Goal: Task Accomplishment & Management: Complete application form

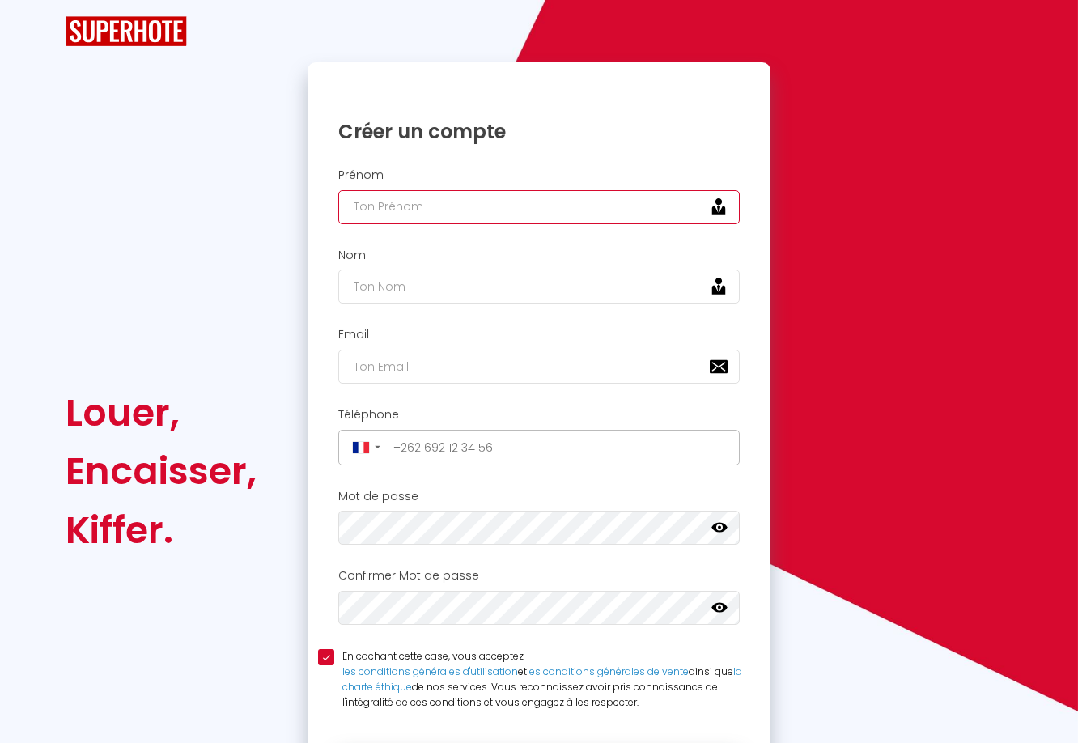
click at [559, 211] on input "text" at bounding box center [539, 207] width 402 height 34
type input "[PERSON_NAME]"
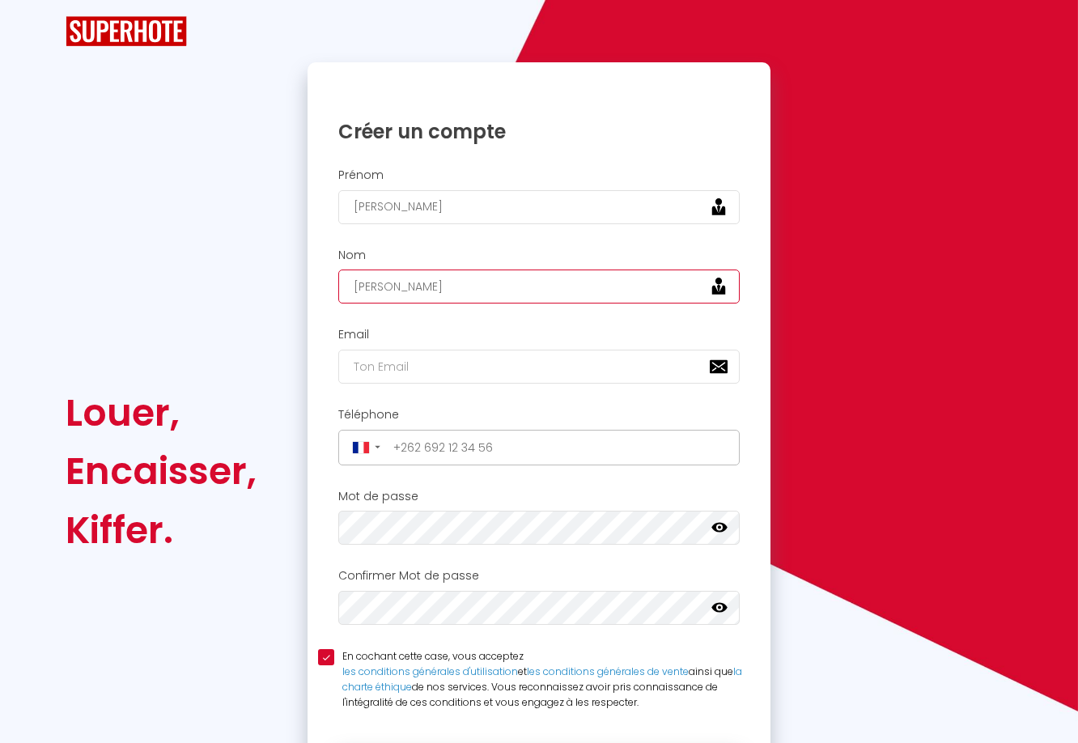
type input "[PERSON_NAME]"
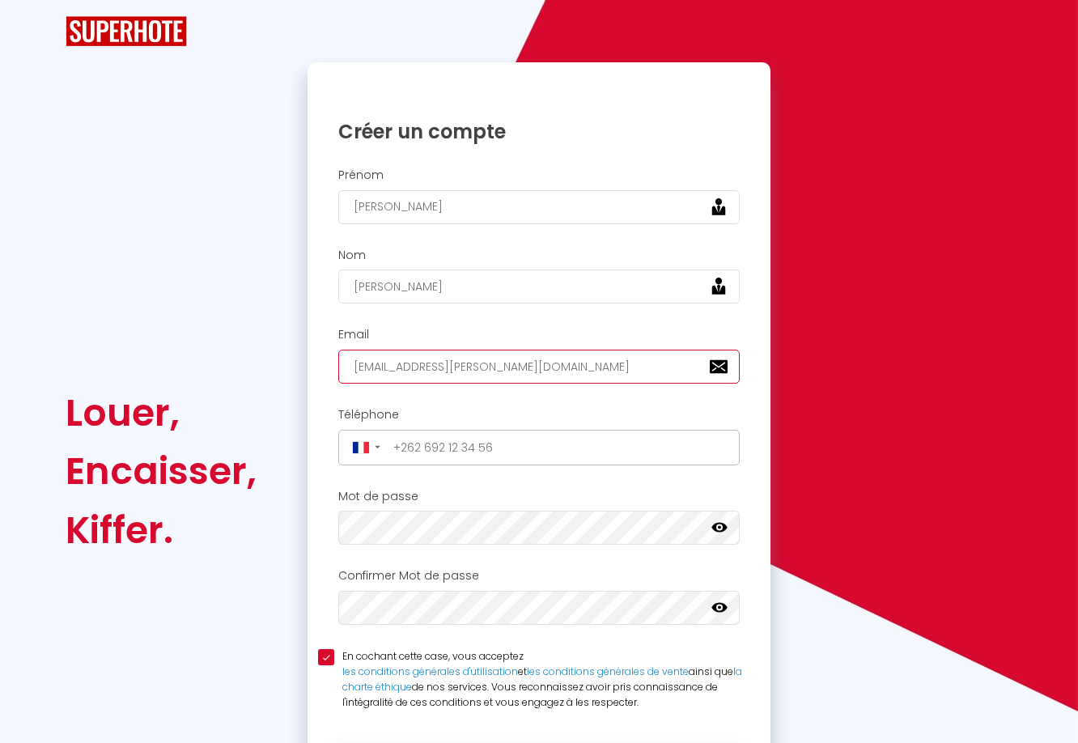
type input "[EMAIL_ADDRESS][PERSON_NAME][DOMAIN_NAME]"
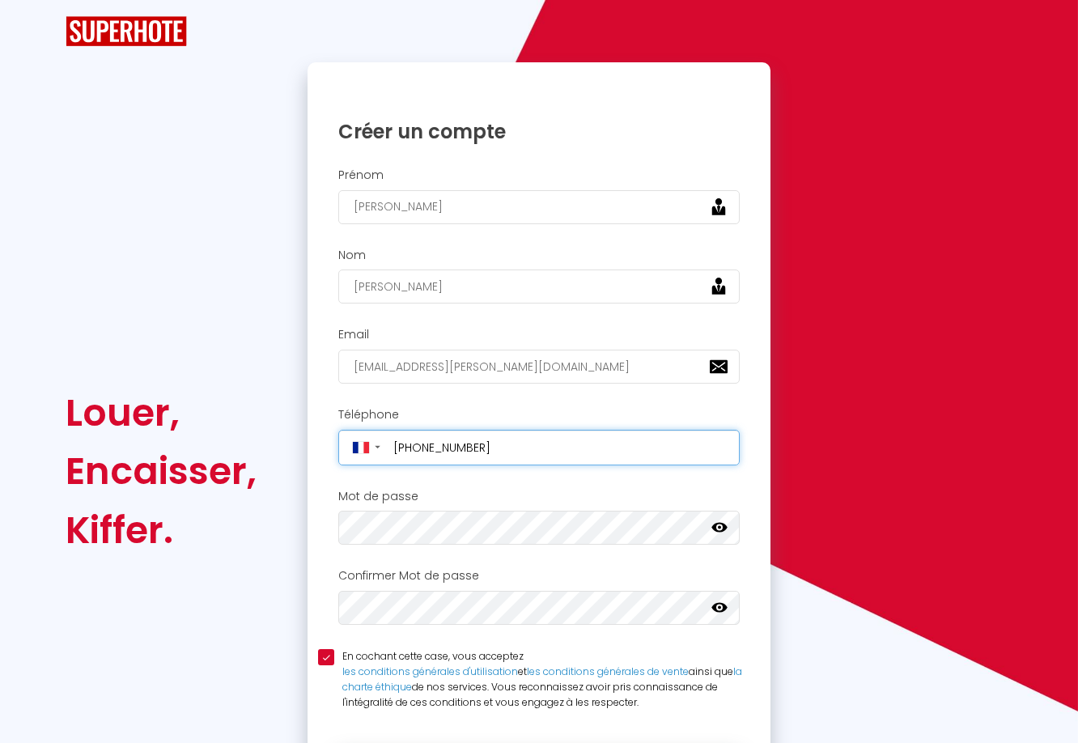
type input "[PHONE_NUMBER]"
click at [724, 532] on icon at bounding box center [720, 528] width 16 height 16
click at [723, 611] on icon at bounding box center [720, 608] width 16 height 16
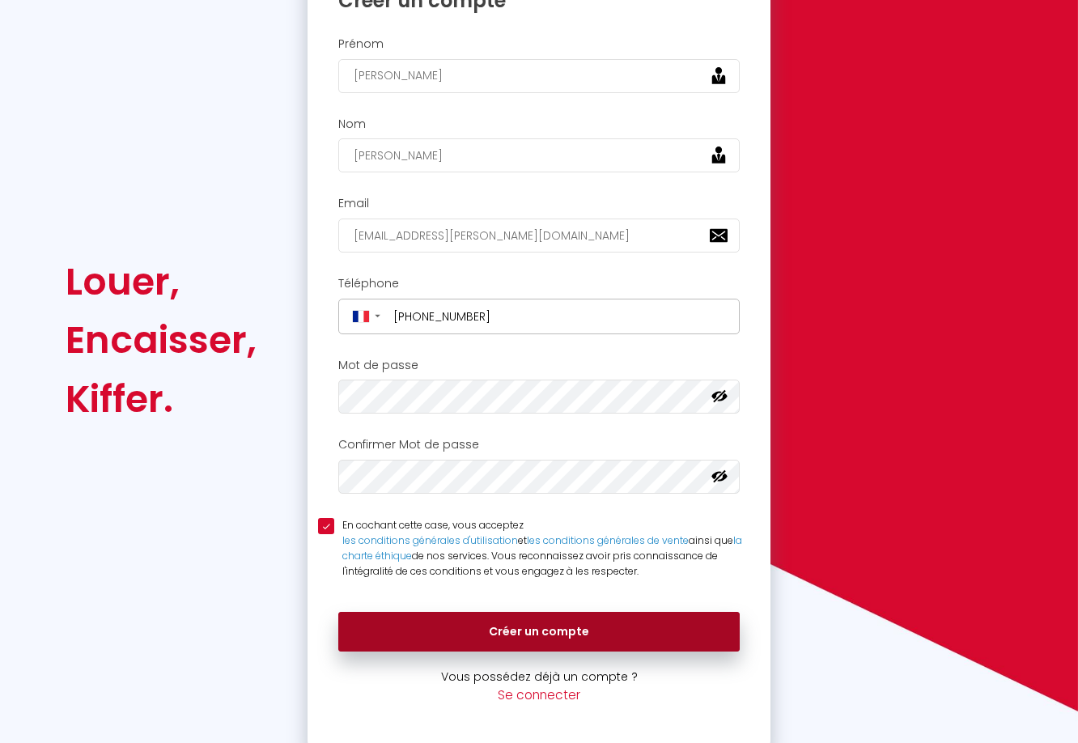
scroll to position [130, 0]
click at [548, 628] on button "Créer un compte" at bounding box center [539, 633] width 402 height 40
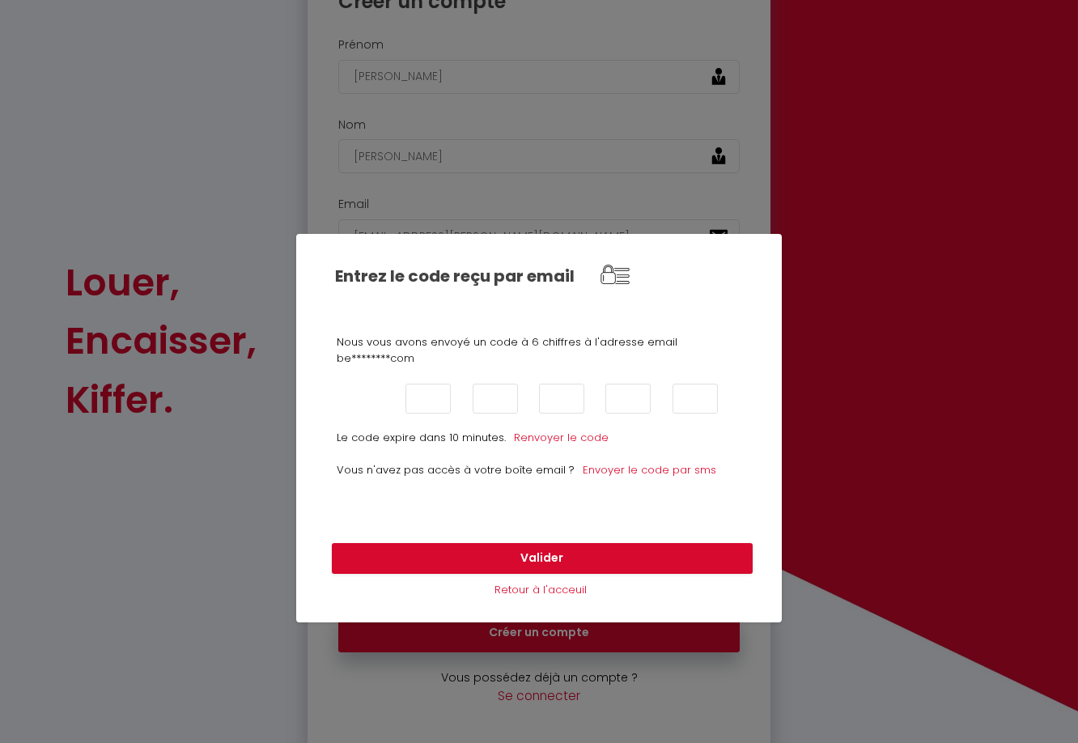
click at [366, 410] on input "text" at bounding box center [361, 399] width 45 height 30
type input "2"
type input "5"
type input "1"
type input "7"
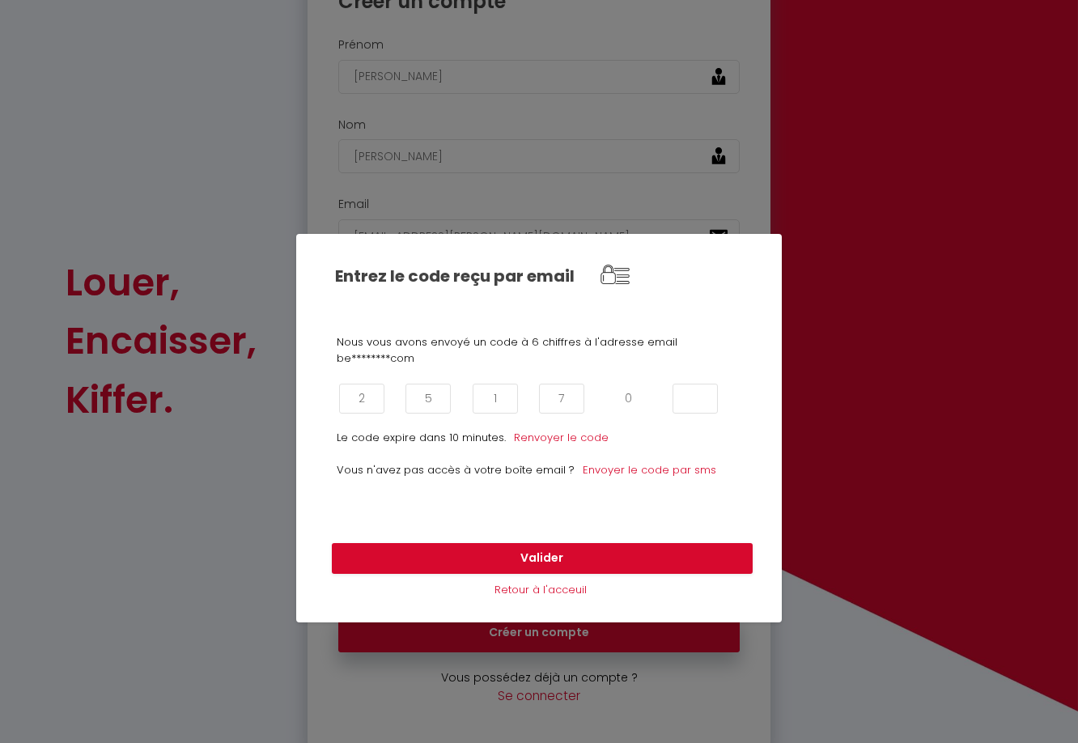
type input "0"
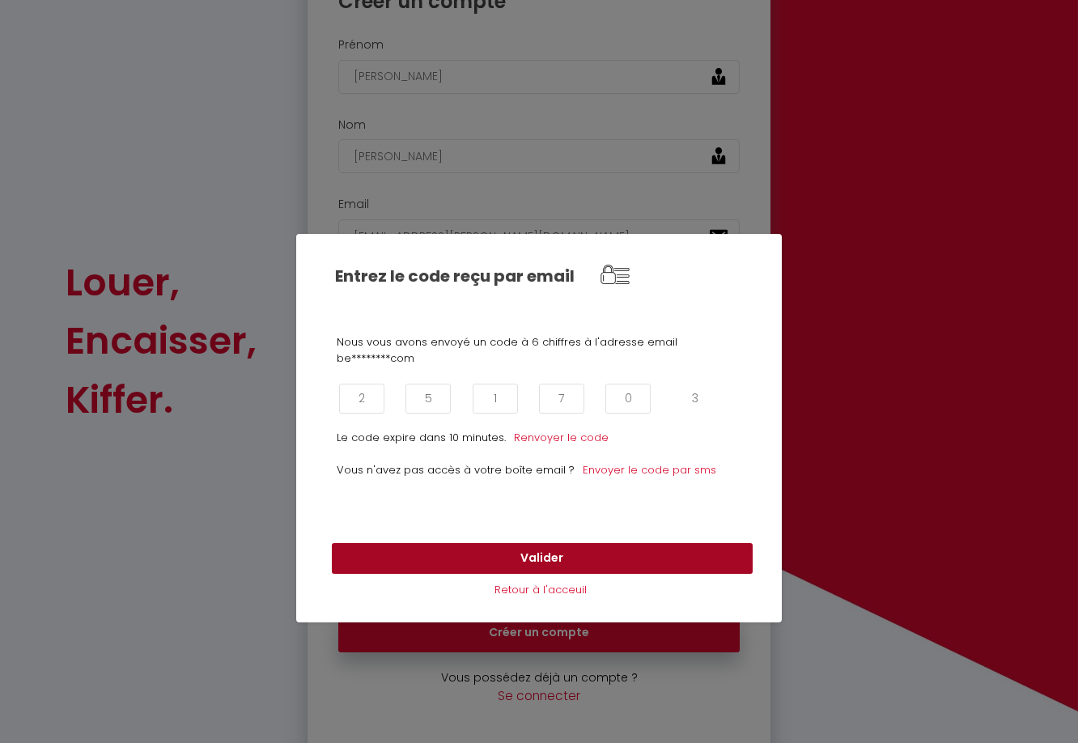
type input "3"
click at [426, 551] on button "Valider" at bounding box center [542, 558] width 421 height 31
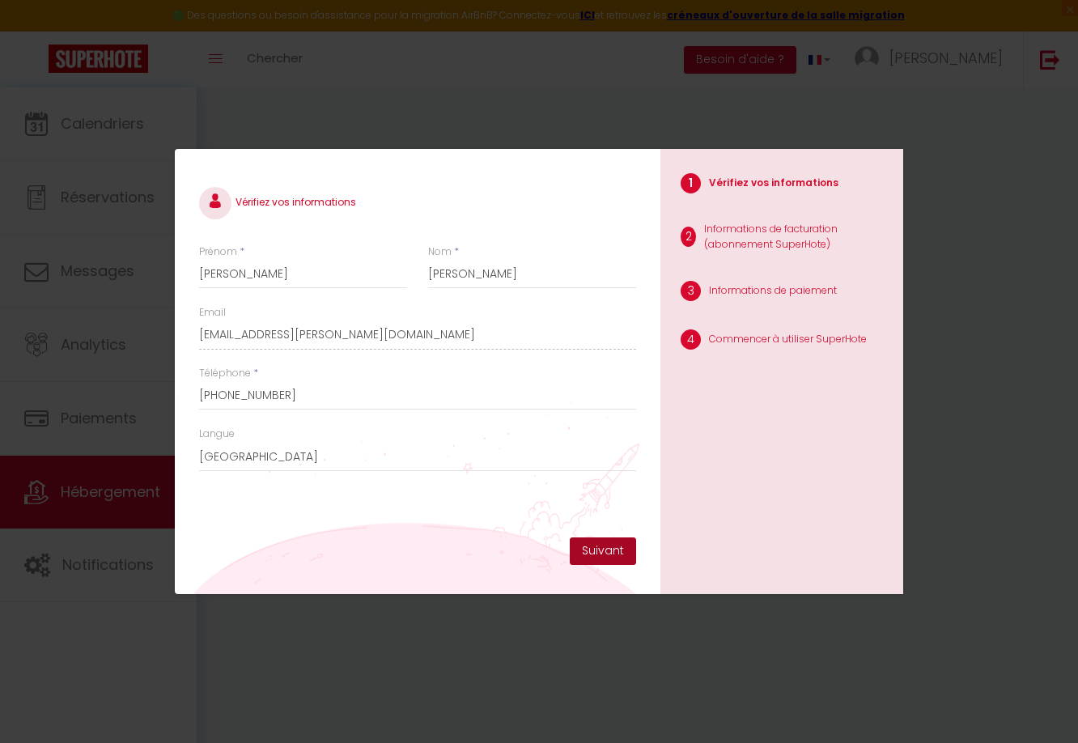
click at [612, 551] on button "Suivant" at bounding box center [603, 552] width 66 height 28
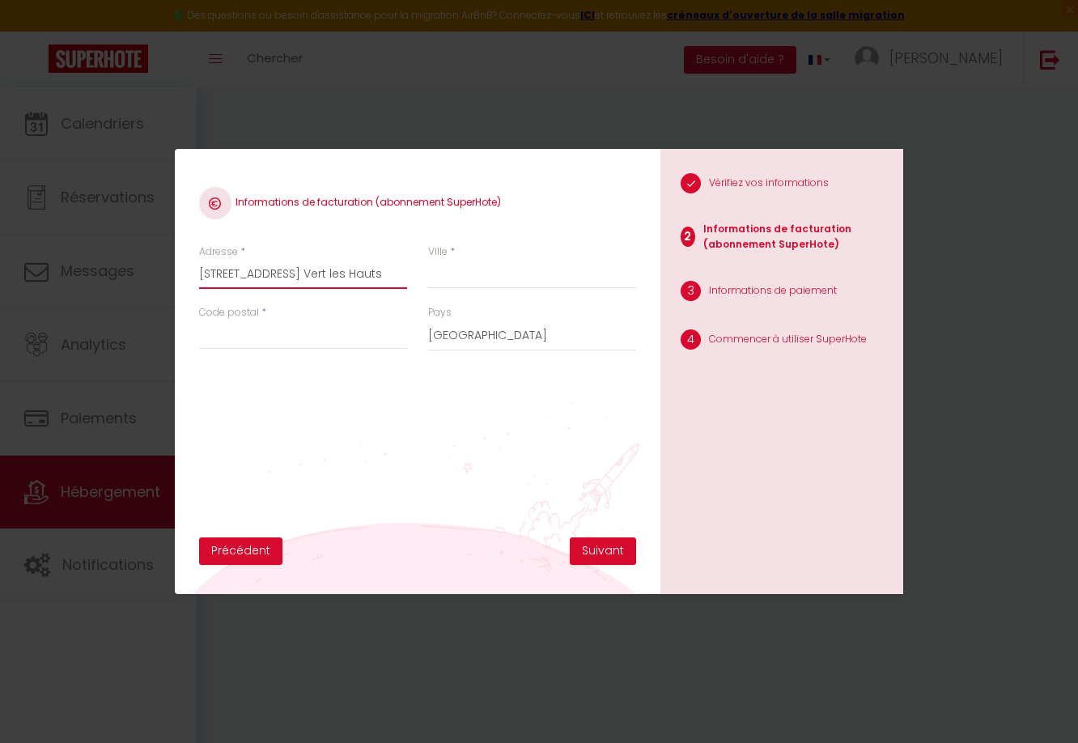
type input "[STREET_ADDRESS] Vert les Hauts"
type input "97410"
type input "Saint Pierre"
select select "177"
click at [602, 547] on button "Suivant" at bounding box center [603, 552] width 66 height 28
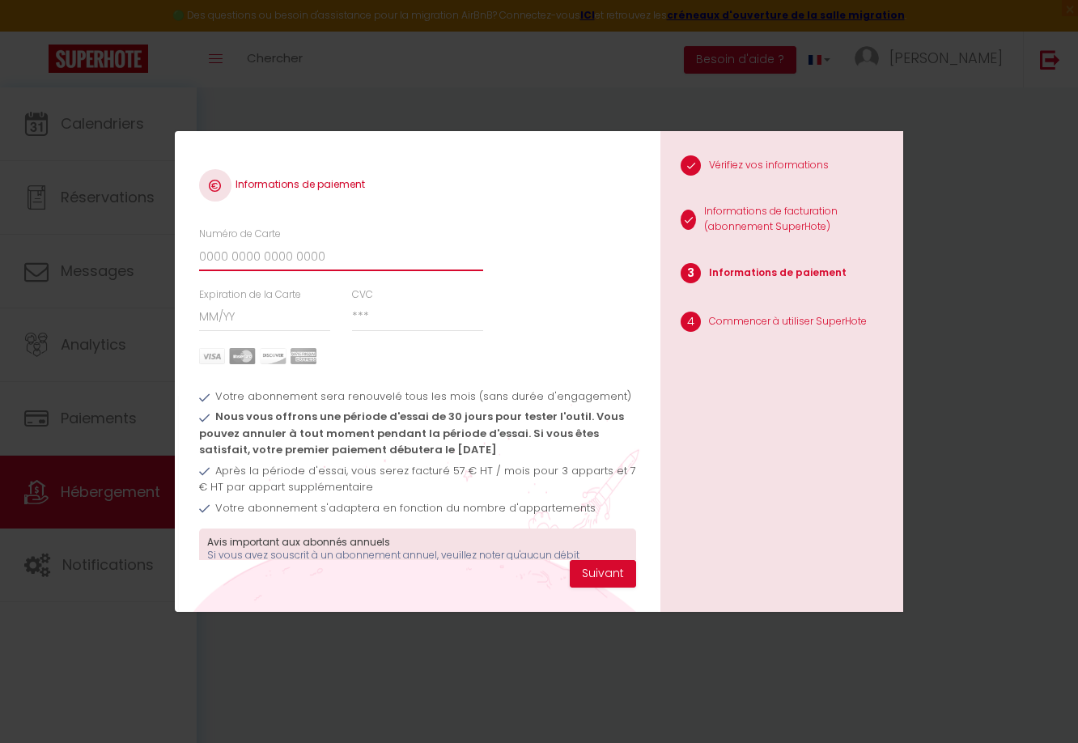
click at [383, 263] on input "Numéro de Carte" at bounding box center [341, 256] width 284 height 29
type input "[CREDIT_CARD_NUMBER]"
click at [270, 320] on input "Expiration de la Carte" at bounding box center [265, 317] width 132 height 29
type input "06 / 29"
click at [368, 318] on input "CVC" at bounding box center [418, 317] width 132 height 29
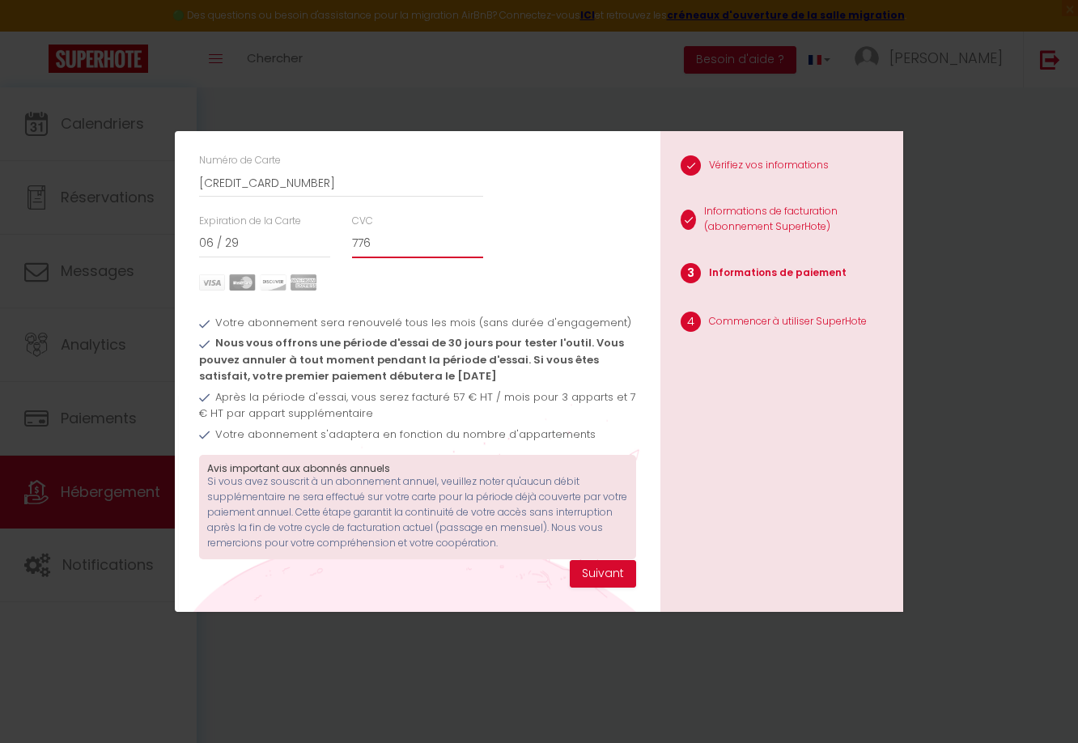
scroll to position [73, 0]
type input "776"
click at [599, 575] on button "Suivant" at bounding box center [603, 574] width 66 height 28
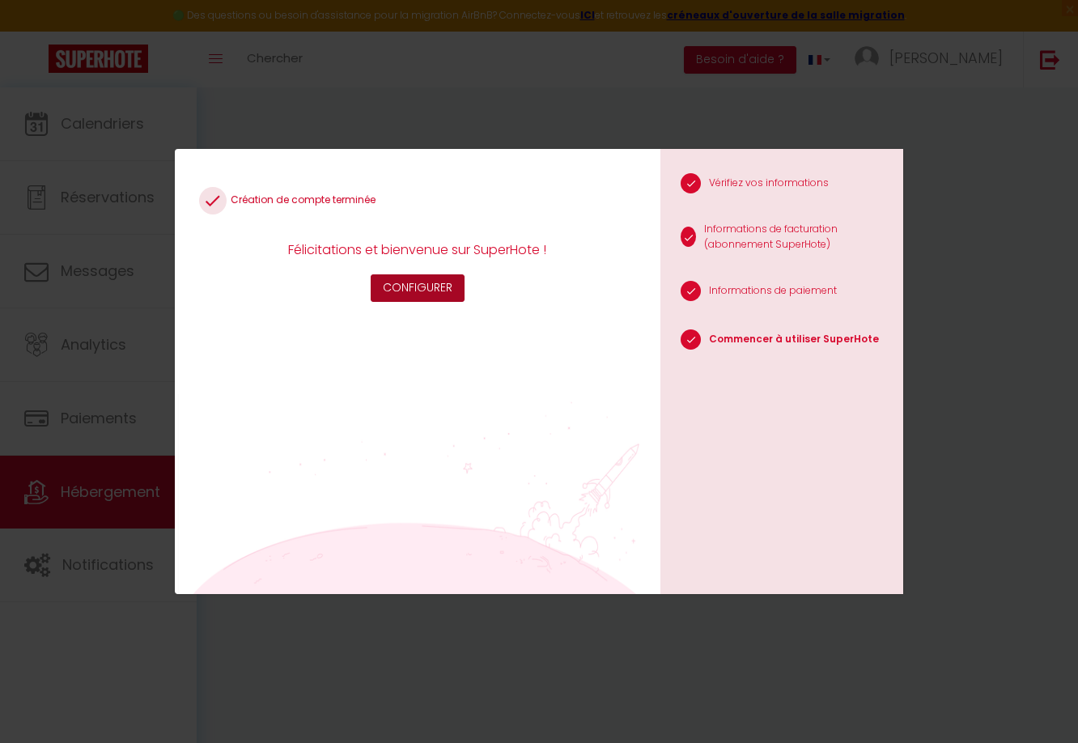
click at [445, 285] on button "Configurer" at bounding box center [418, 288] width 94 height 28
